Goal: Check status: Check status

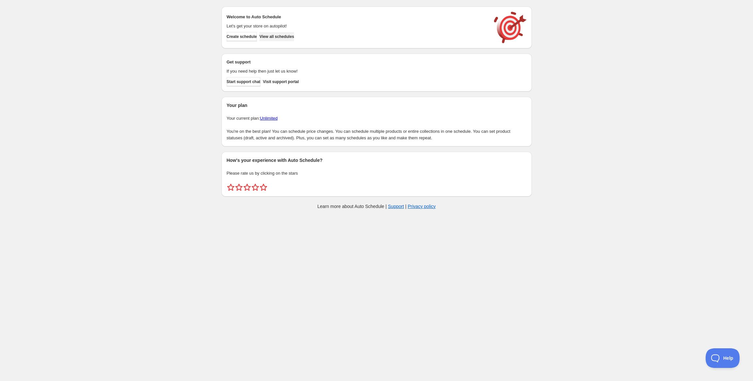
click at [284, 35] on span "View all schedules" at bounding box center [277, 36] width 35 height 5
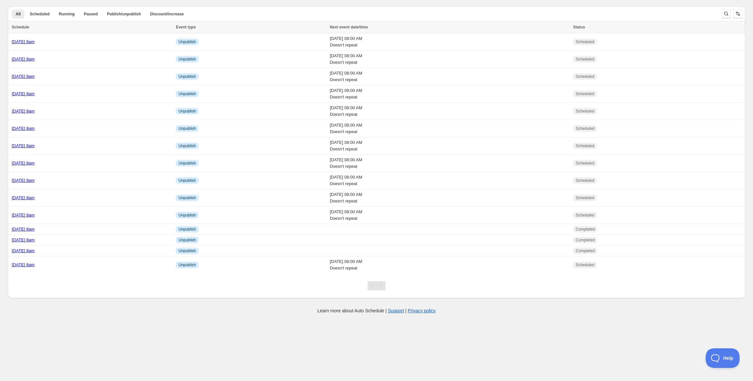
click at [252, 1] on div "Create schedule Help & support Cancel Discount prices Schedule a discount, sale…" at bounding box center [377, 150] width 738 height 301
click at [35, 214] on link "[DATE] 8am" at bounding box center [23, 214] width 23 height 5
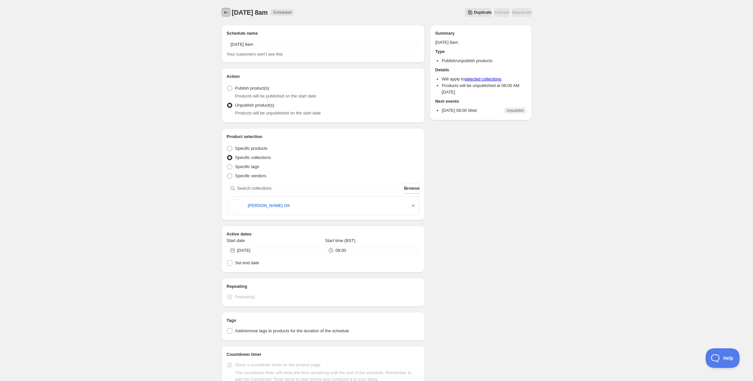
click at [227, 12] on icon "Schedules" at bounding box center [226, 12] width 7 height 7
